Goal: Task Accomplishment & Management: Use online tool/utility

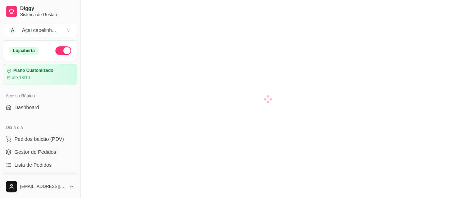
scroll to position [36, 0]
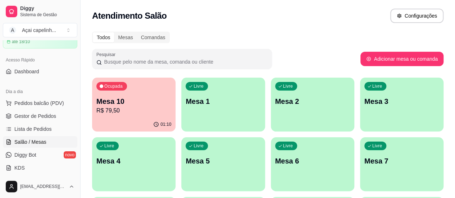
click at [134, 108] on p "R$ 79,50" at bounding box center [133, 110] width 75 height 9
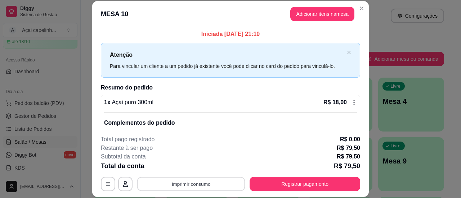
click at [186, 180] on button "Imprimir consumo" at bounding box center [191, 184] width 108 height 14
click at [197, 169] on button "IMPRESSORA" at bounding box center [190, 167] width 50 height 11
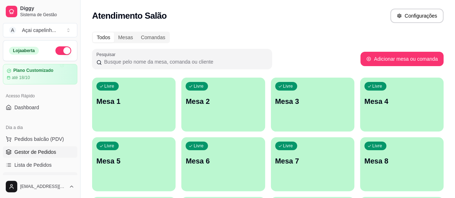
click at [33, 153] on span "Gestor de Pedidos" at bounding box center [35, 152] width 42 height 7
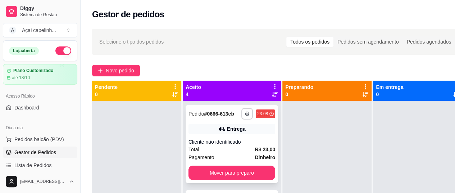
click at [221, 129] on div "Entrega" at bounding box center [232, 129] width 87 height 10
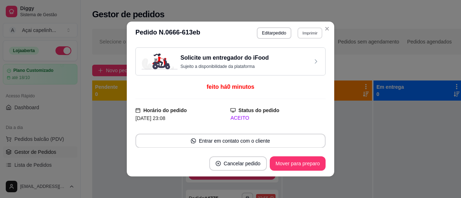
click at [302, 28] on button "Imprimir" at bounding box center [309, 32] width 25 height 11
click at [281, 56] on button "IMPRESSORA" at bounding box center [294, 58] width 50 height 11
click at [310, 32] on button "Imprimir" at bounding box center [309, 32] width 25 height 11
click at [276, 58] on button "IMPRESSORA" at bounding box center [294, 59] width 52 height 12
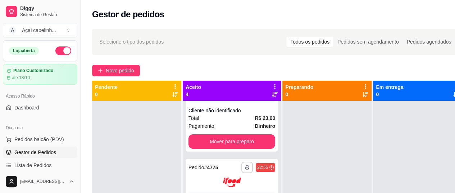
scroll to position [36, 0]
